Goal: Task Accomplishment & Management: Use online tool/utility

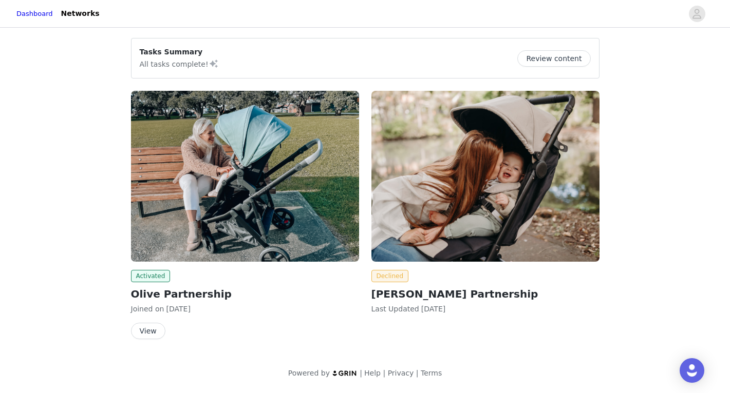
click at [305, 199] on img at bounding box center [245, 176] width 228 height 171
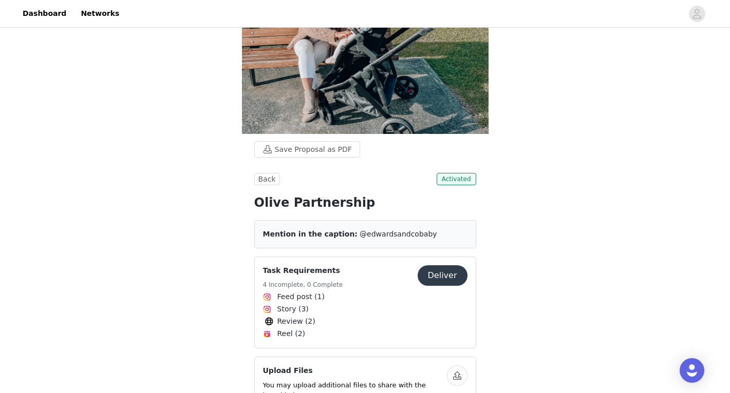
scroll to position [79, 0]
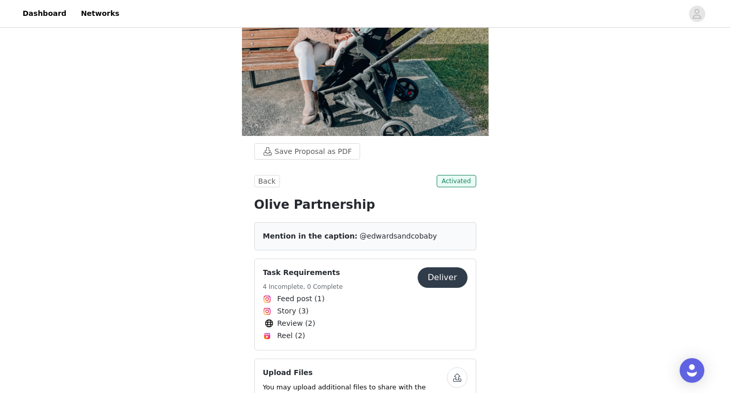
click at [437, 268] on button "Deliver" at bounding box center [443, 278] width 50 height 21
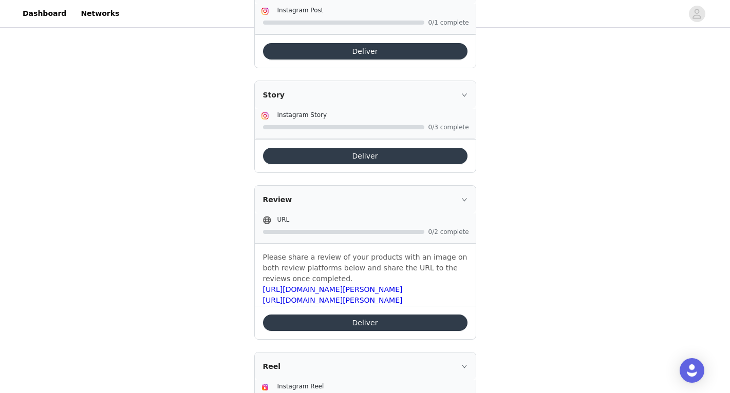
scroll to position [354, 0]
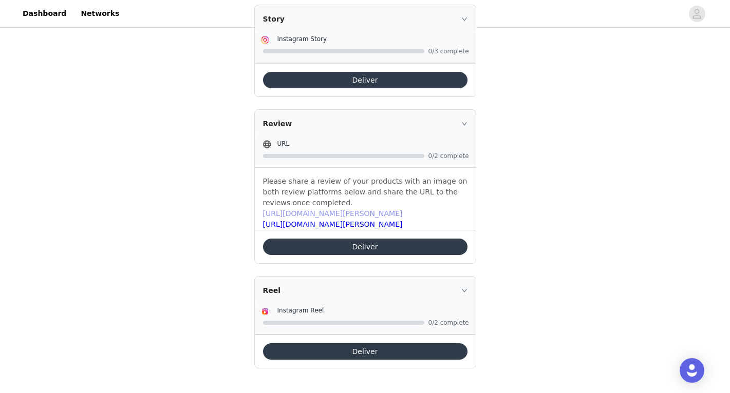
click at [364, 212] on link "[URL][DOMAIN_NAME][PERSON_NAME]" at bounding box center [333, 214] width 140 height 8
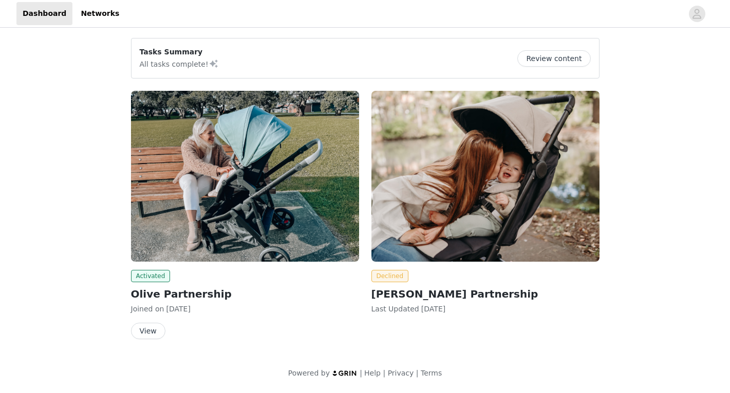
click at [242, 186] on img at bounding box center [245, 176] width 228 height 171
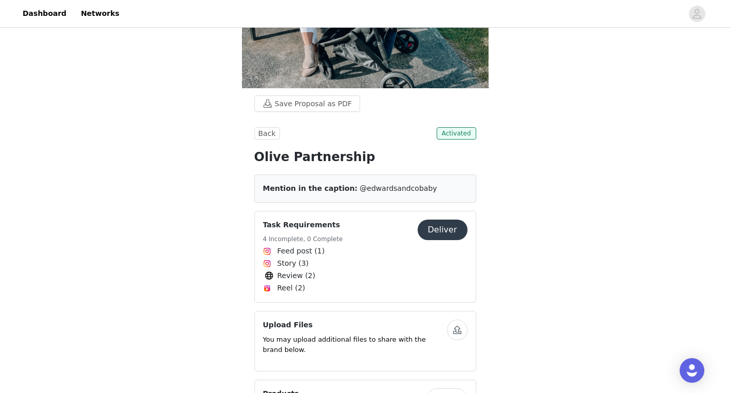
scroll to position [97, 0]
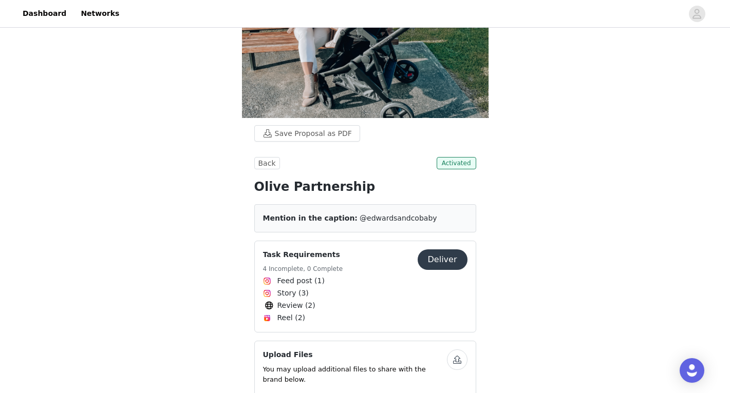
click at [457, 250] on button "Deliver" at bounding box center [443, 260] width 50 height 21
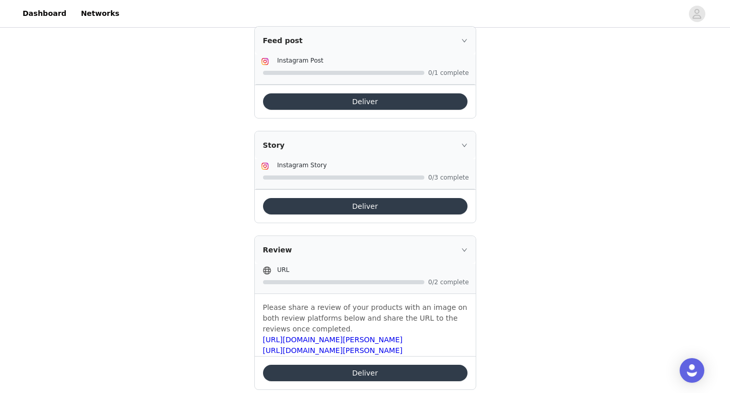
scroll to position [354, 0]
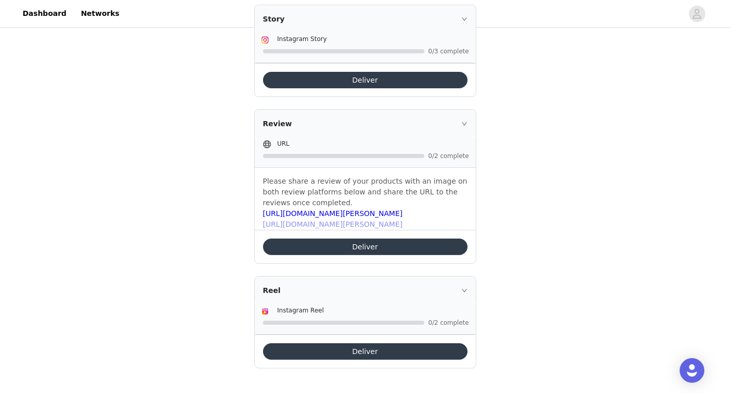
click at [373, 222] on link "[URL][DOMAIN_NAME][PERSON_NAME]" at bounding box center [333, 224] width 140 height 8
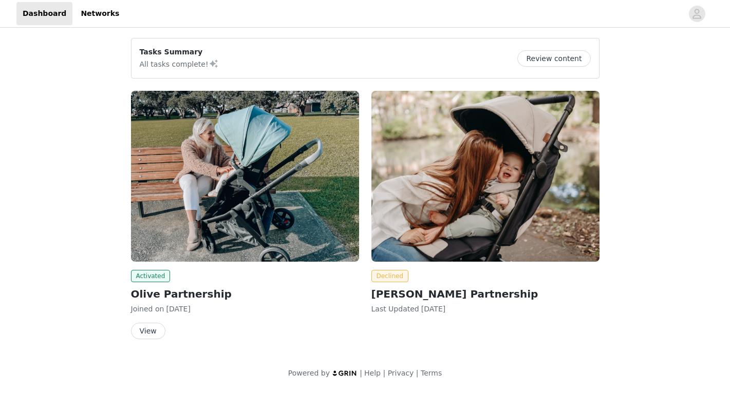
click at [235, 190] on img at bounding box center [245, 176] width 228 height 171
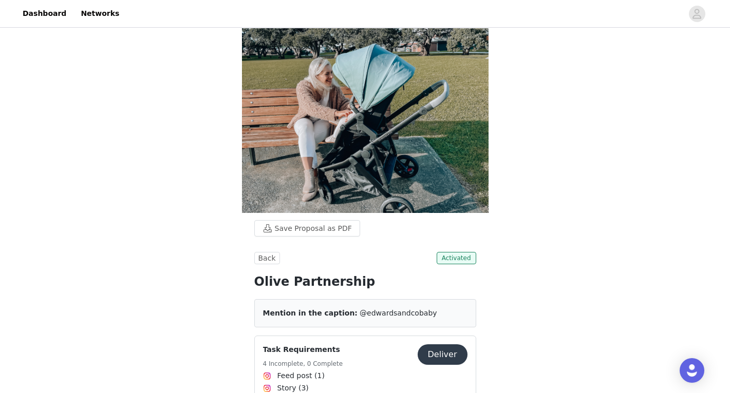
scroll to position [2, 0]
click at [443, 344] on button "Deliver" at bounding box center [443, 354] width 50 height 21
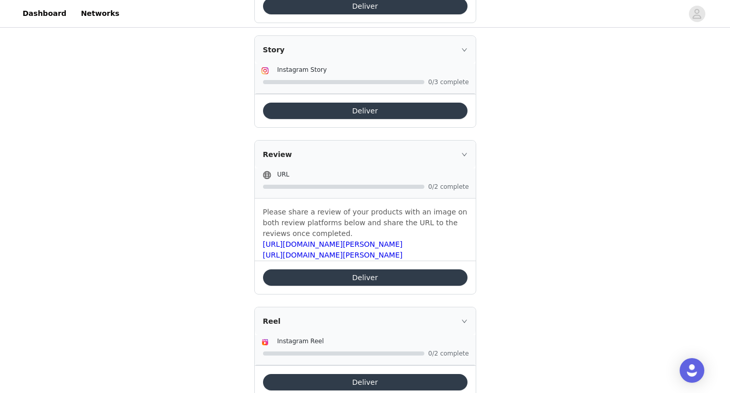
scroll to position [354, 0]
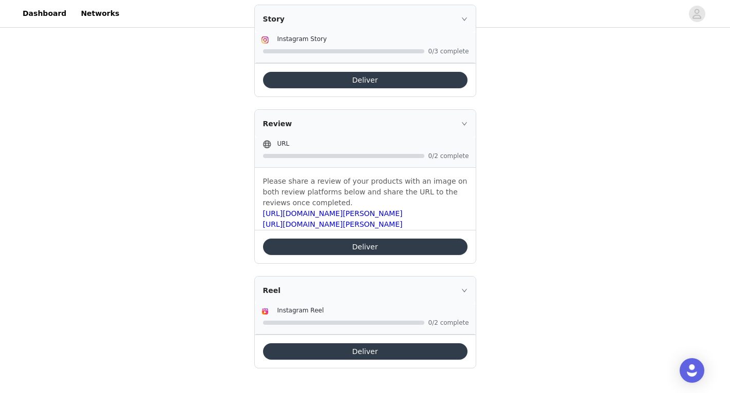
click at [377, 243] on button "Deliver" at bounding box center [365, 247] width 204 height 16
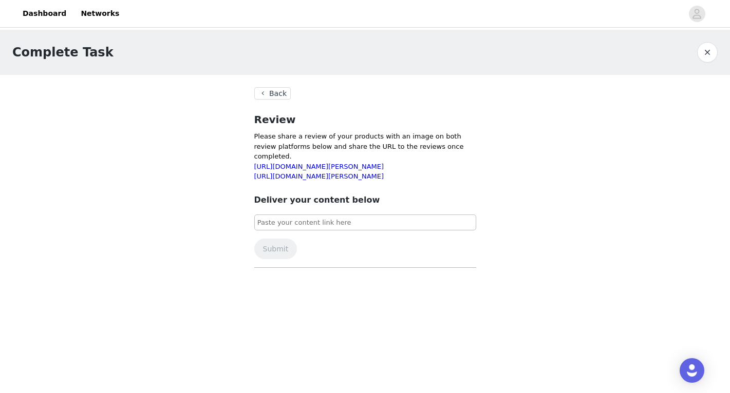
click at [345, 215] on input at bounding box center [365, 223] width 222 height 16
paste input "https://www.productreview.com.au/reviews/986e028e-9a9a-5837-b664-e1f849346fd8"
type input "https://www.productreview.com.au/reviews/986e028e-9a9a-5837-b664-e1f849346fd8"
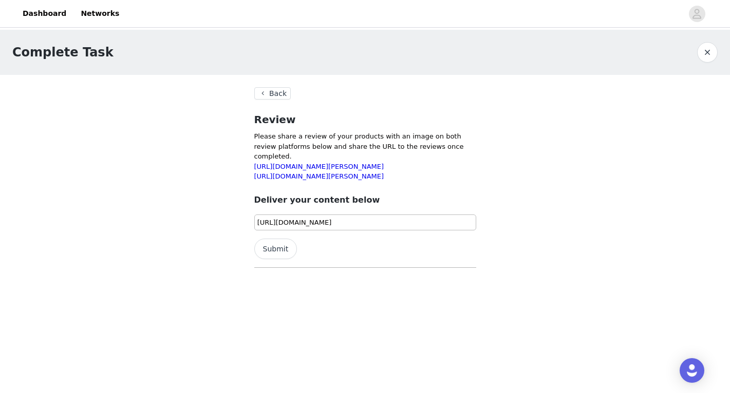
click at [280, 239] on button "Submit" at bounding box center [275, 249] width 43 height 21
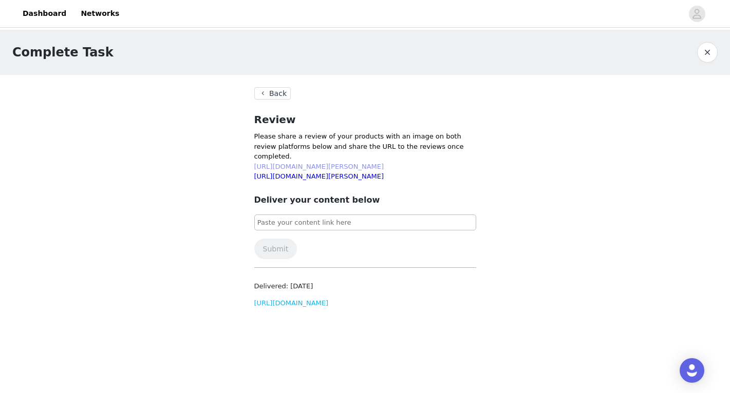
click at [302, 163] on link "[URL][DOMAIN_NAME][PERSON_NAME]" at bounding box center [319, 167] width 130 height 8
